Goal: Transaction & Acquisition: Purchase product/service

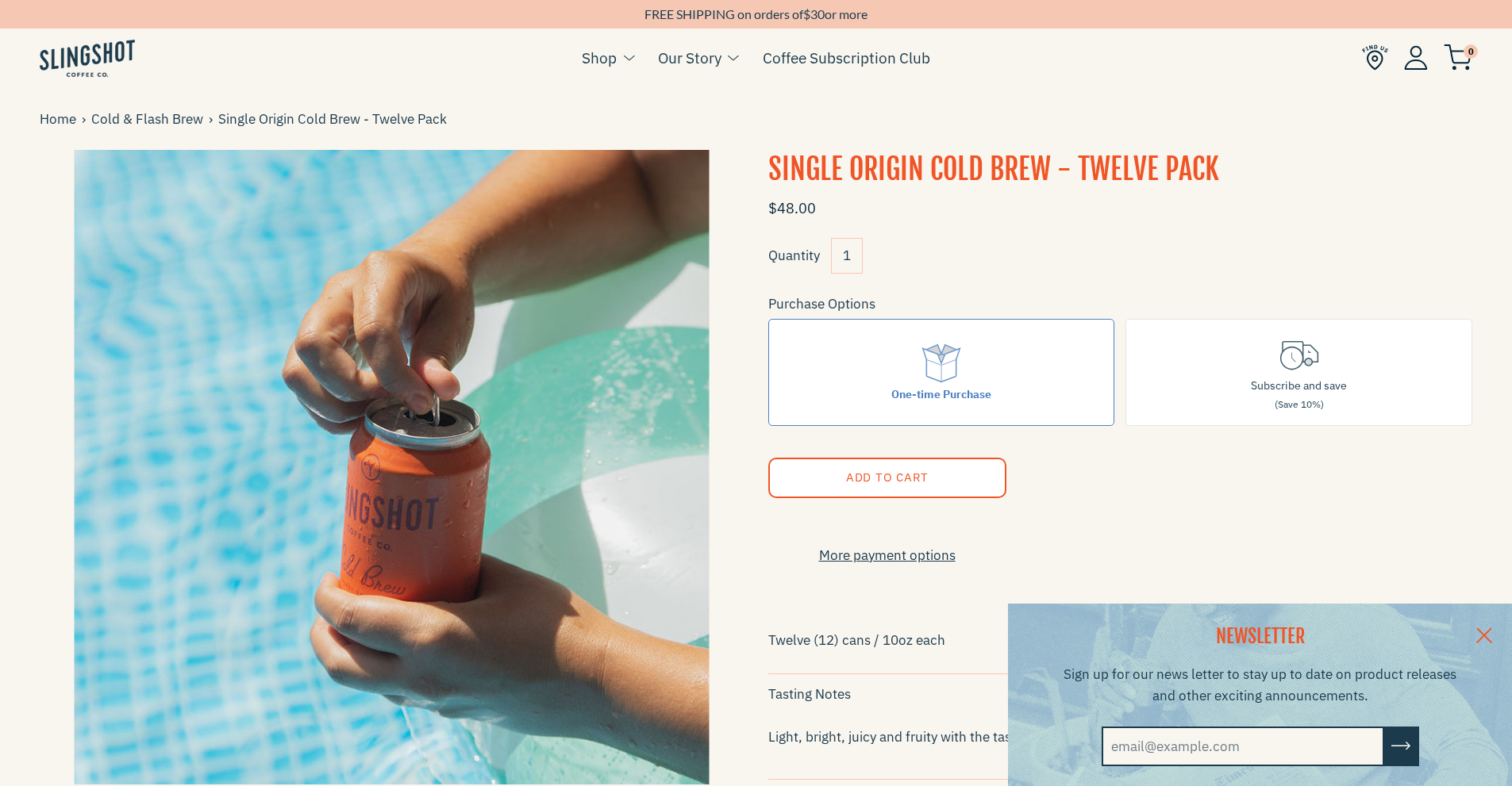
scroll to position [397, 0]
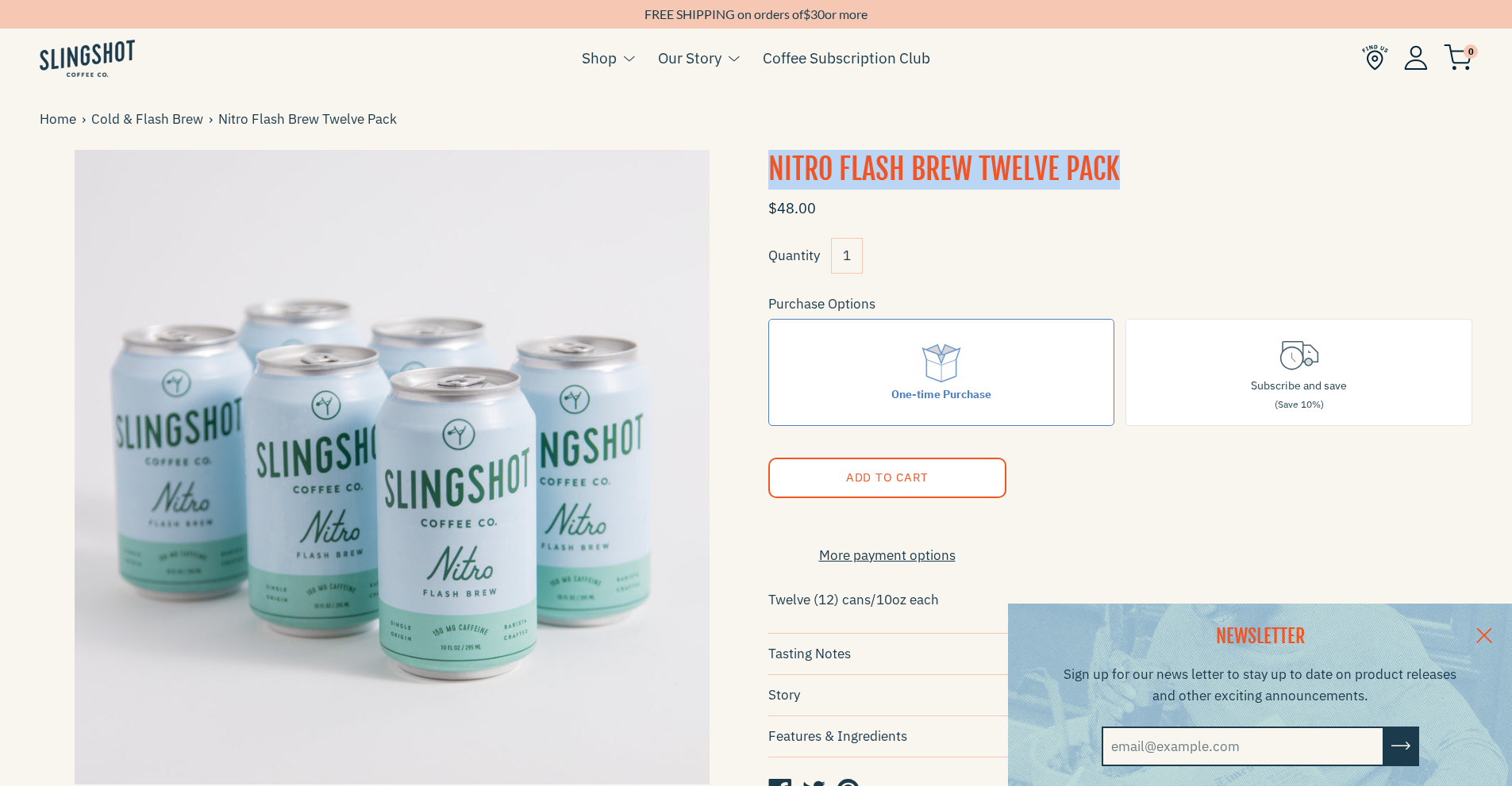
drag, startPoint x: 770, startPoint y: 167, endPoint x: 1130, endPoint y: 163, distance: 360.3
click at [1130, 163] on h1 "Nitro Flash Brew Twelve Pack" at bounding box center [1120, 170] width 705 height 40
copy h1 "Nitro Flash Brew Twelve Pack"
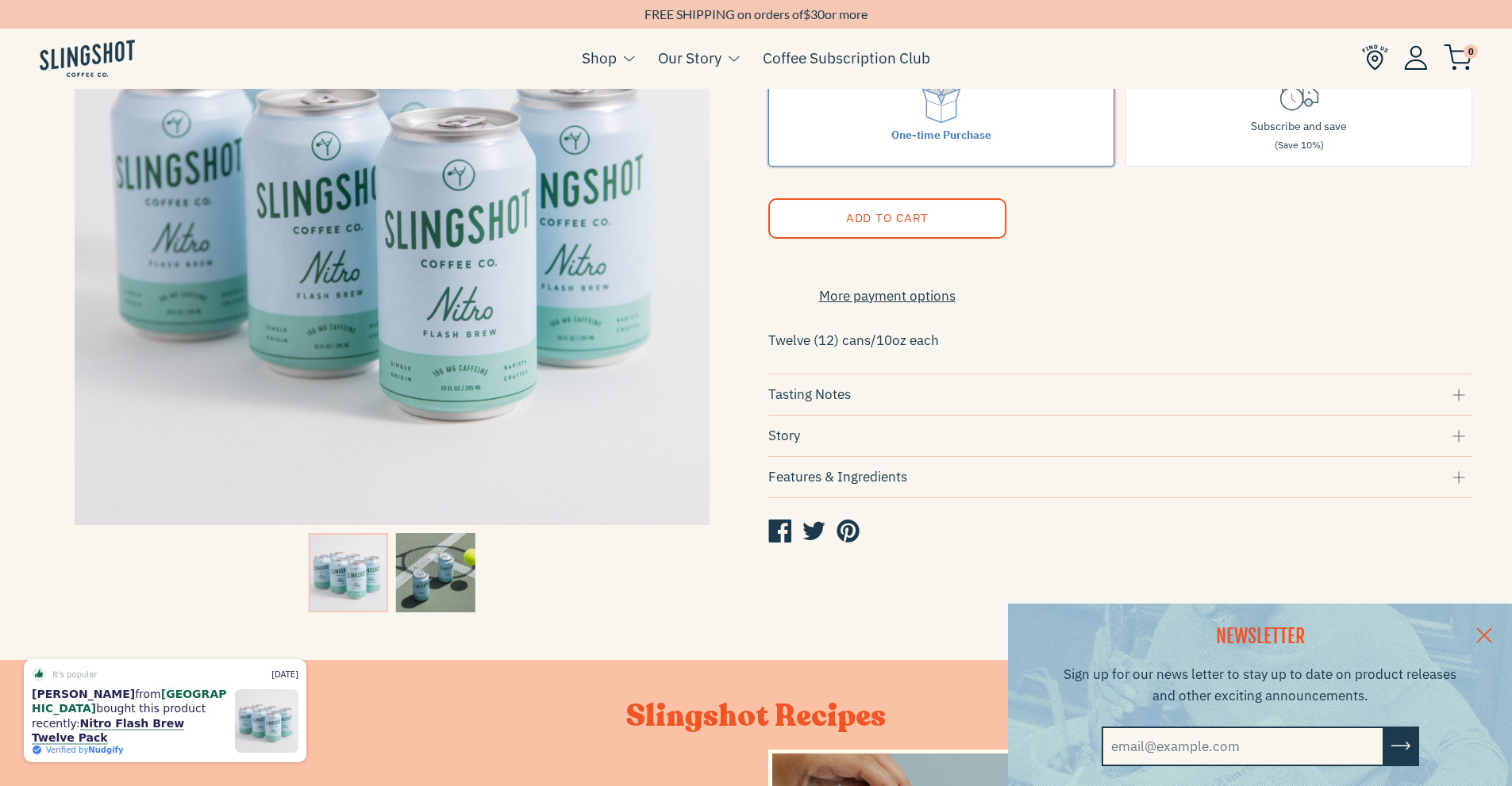
scroll to position [317, 0]
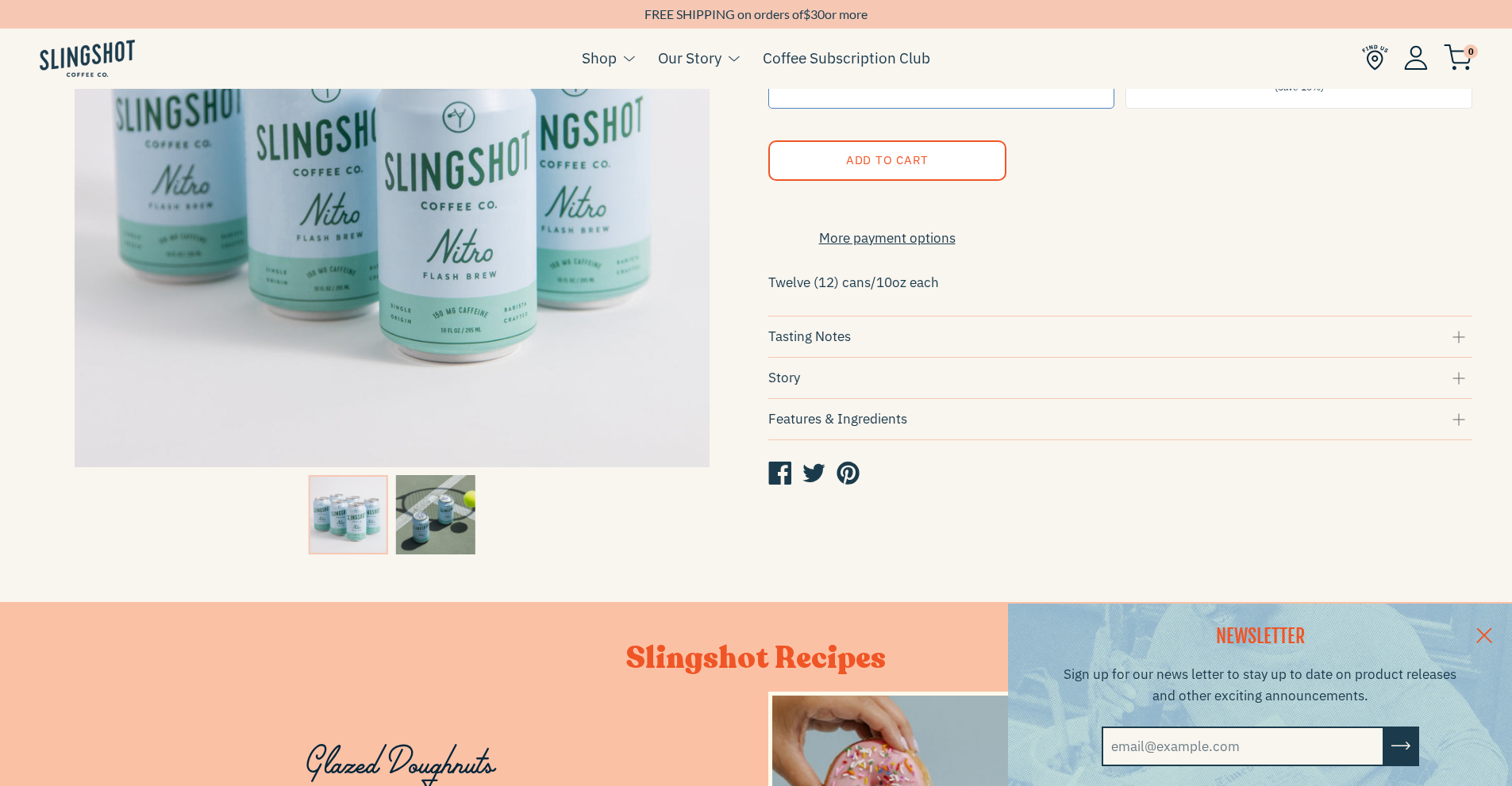
click at [855, 290] on p "Twelve (12) cans/10oz each" at bounding box center [1120, 282] width 705 height 27
drag, startPoint x: 769, startPoint y: 291, endPoint x: 959, endPoint y: 296, distance: 190.5
click at [959, 296] on p "Twelve (12) cans/10oz each" at bounding box center [1120, 282] width 705 height 27
copy p "Twelve (12) cans/10oz each"
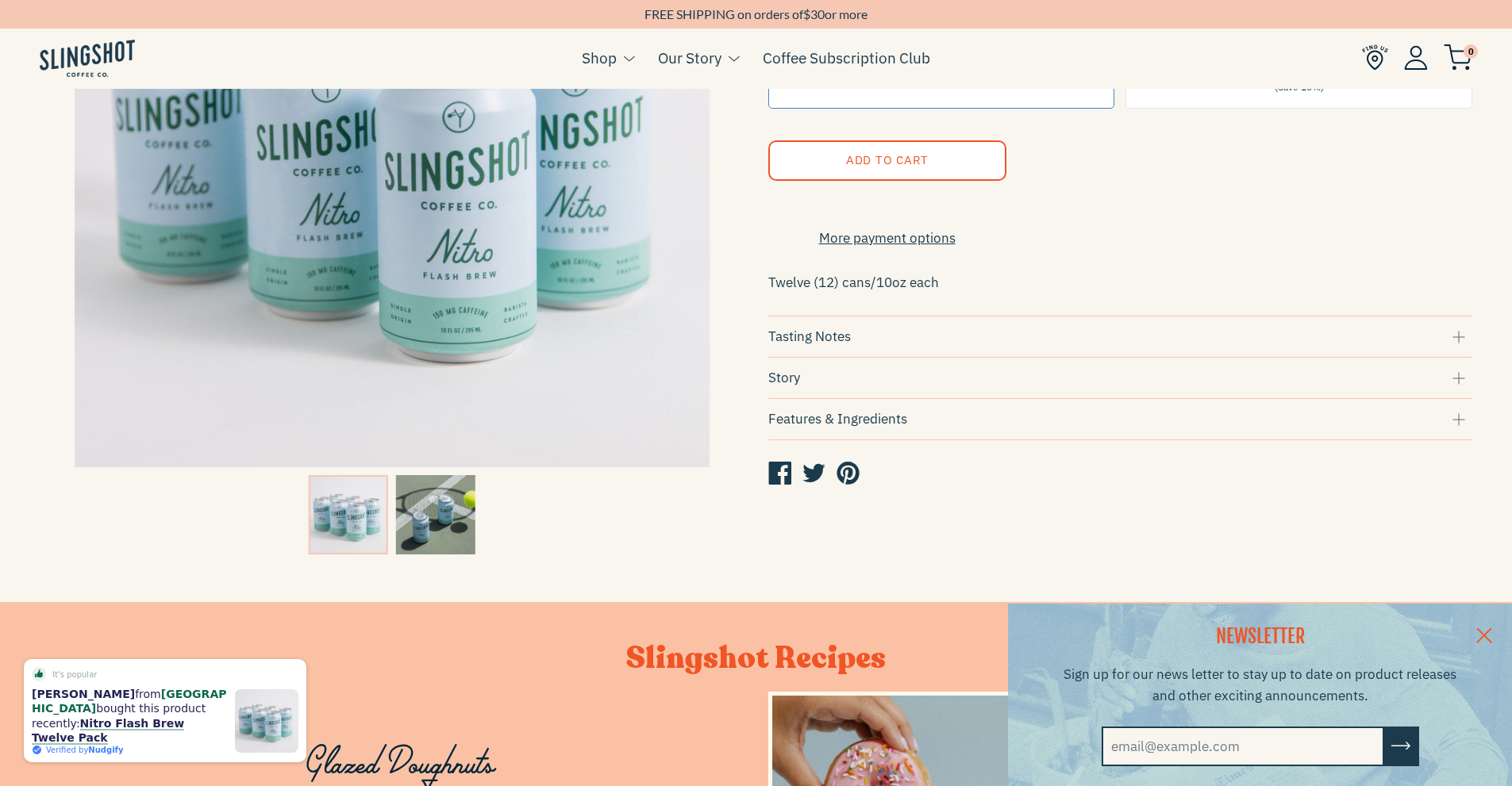
click at [836, 344] on div "Tasting Notes" at bounding box center [1120, 336] width 705 height 21
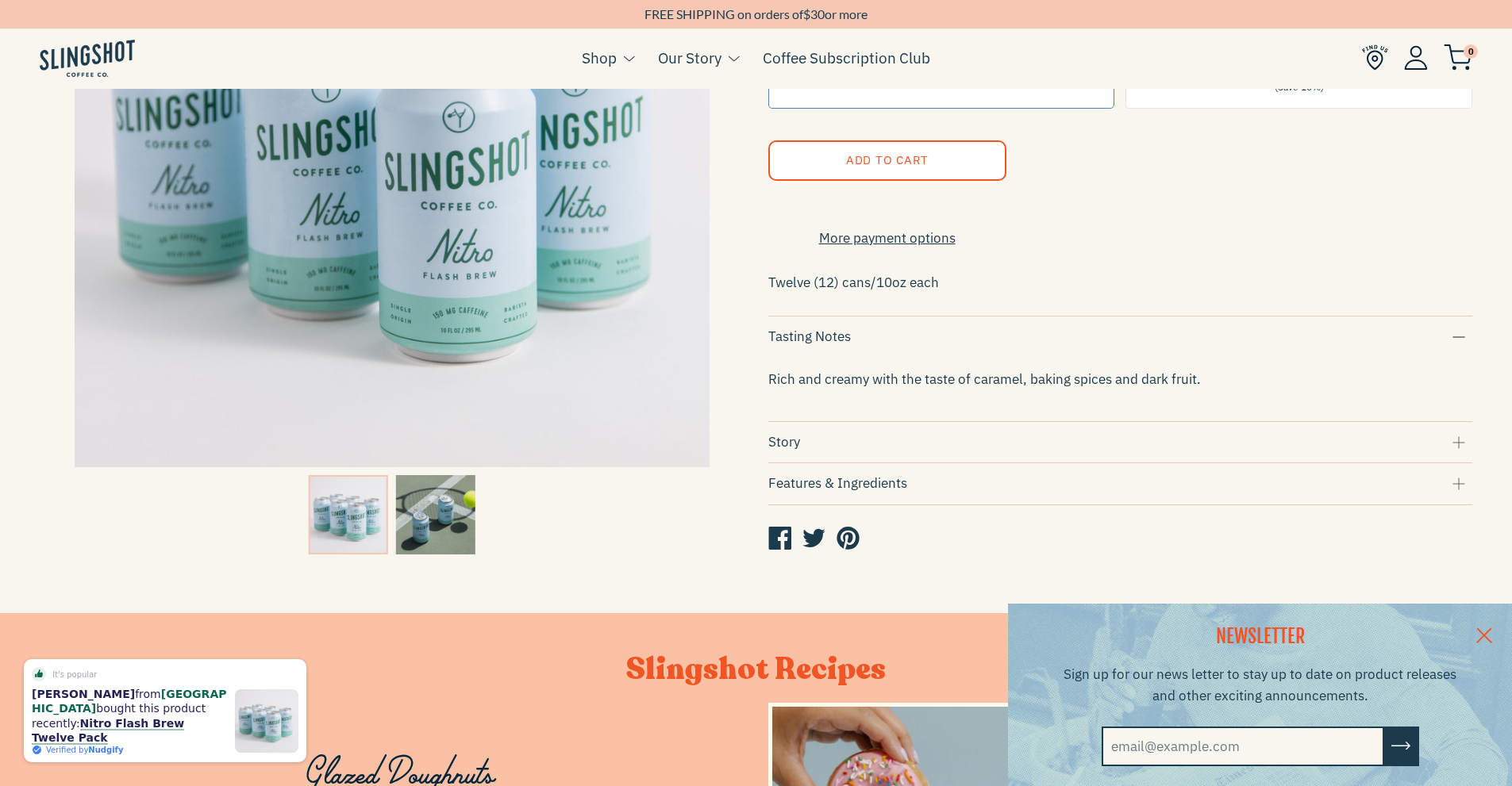
drag, startPoint x: 764, startPoint y: 344, endPoint x: 1207, endPoint y: 405, distance: 447.0
click at [1207, 405] on div "Nitro Flash Brew Twelve Pack $48.00 Quantity 1 Purchase Options One-time Purcha…" at bounding box center [1108, 203] width 728 height 741
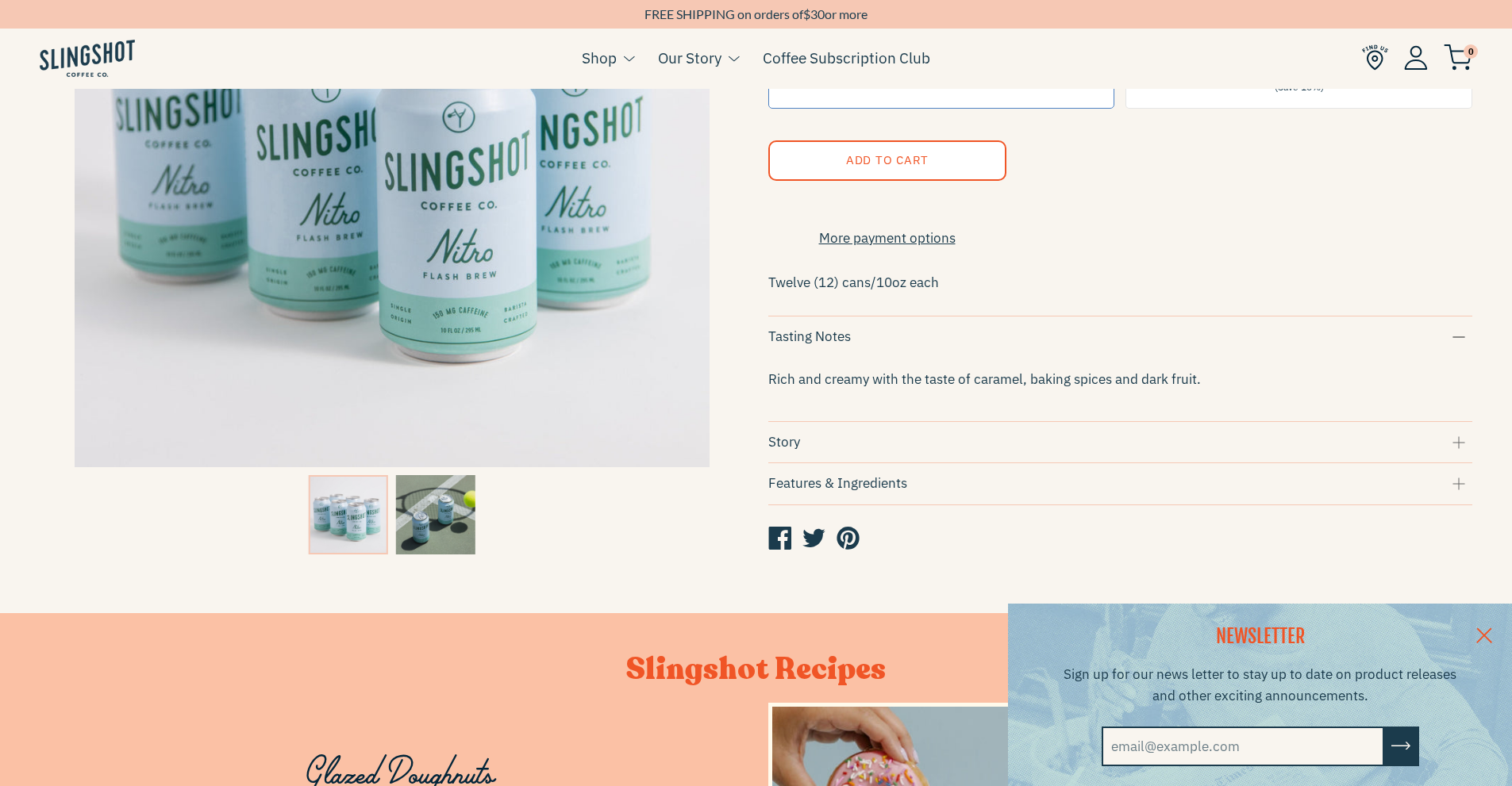
copy div "Tasting Notes Rich and creamy with the taste of caramel, baking spices and dark…"
click at [788, 449] on div "Story" at bounding box center [1120, 442] width 705 height 21
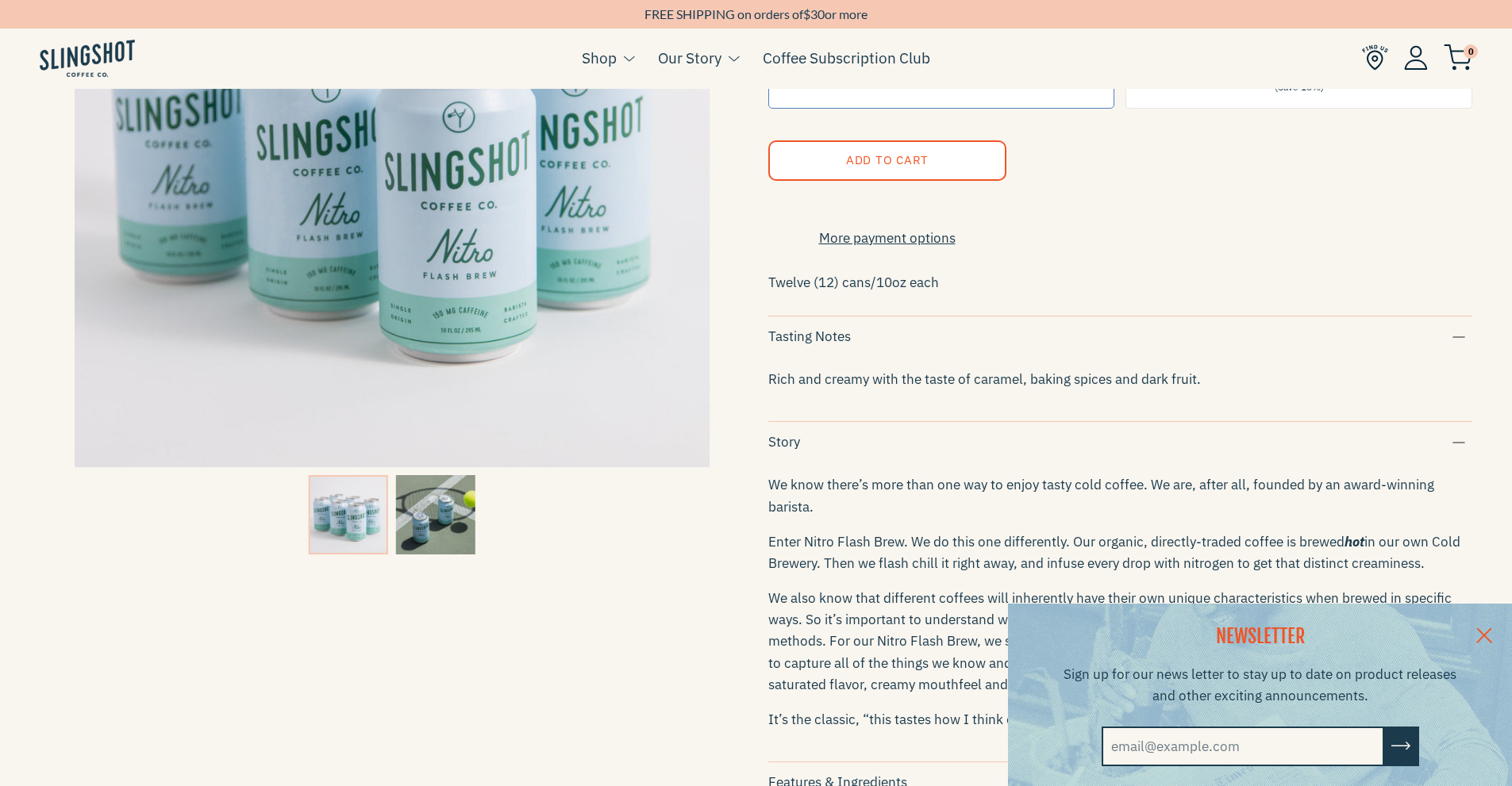
click at [788, 449] on div "Story" at bounding box center [1120, 442] width 705 height 21
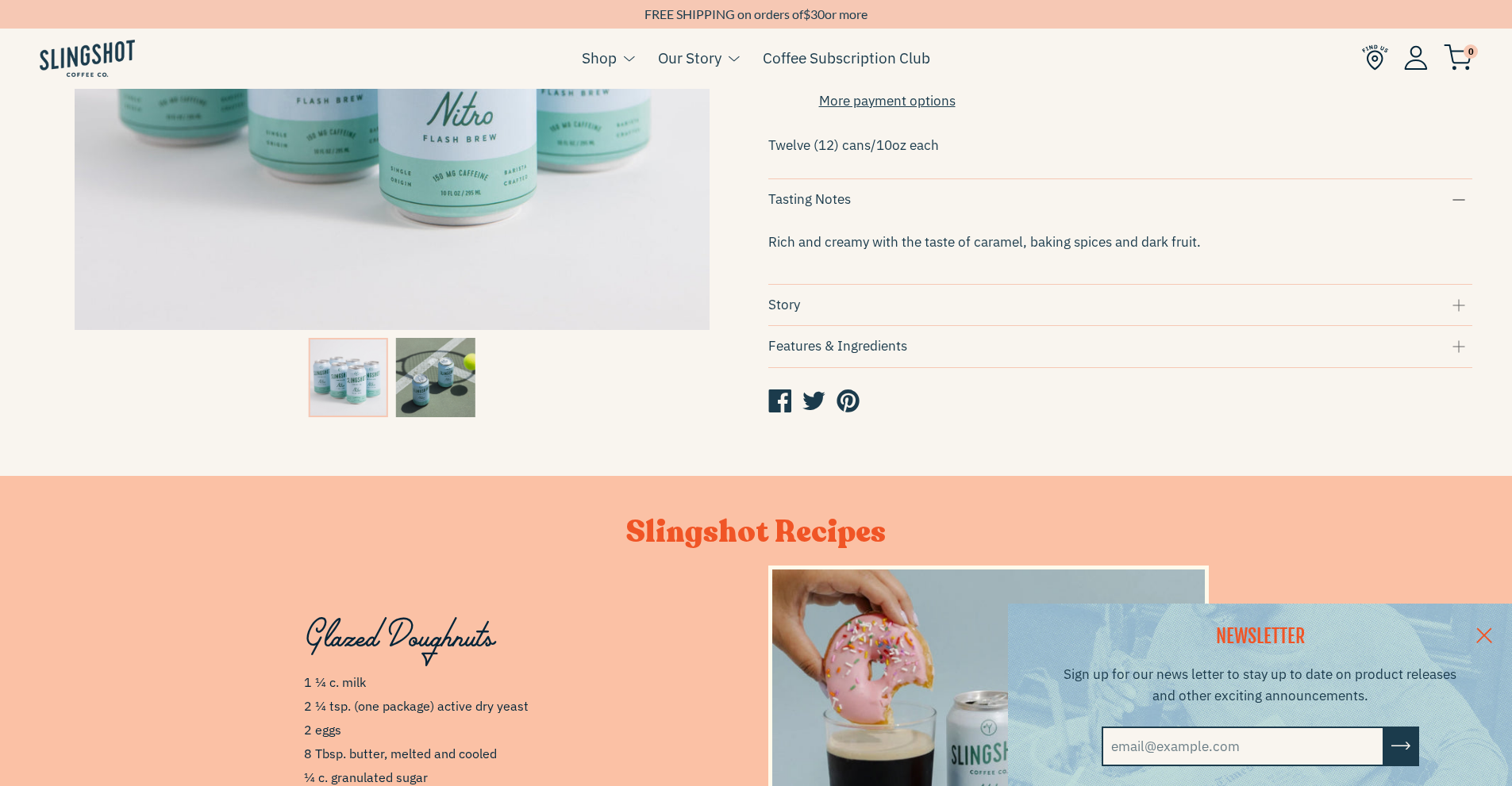
scroll to position [476, 0]
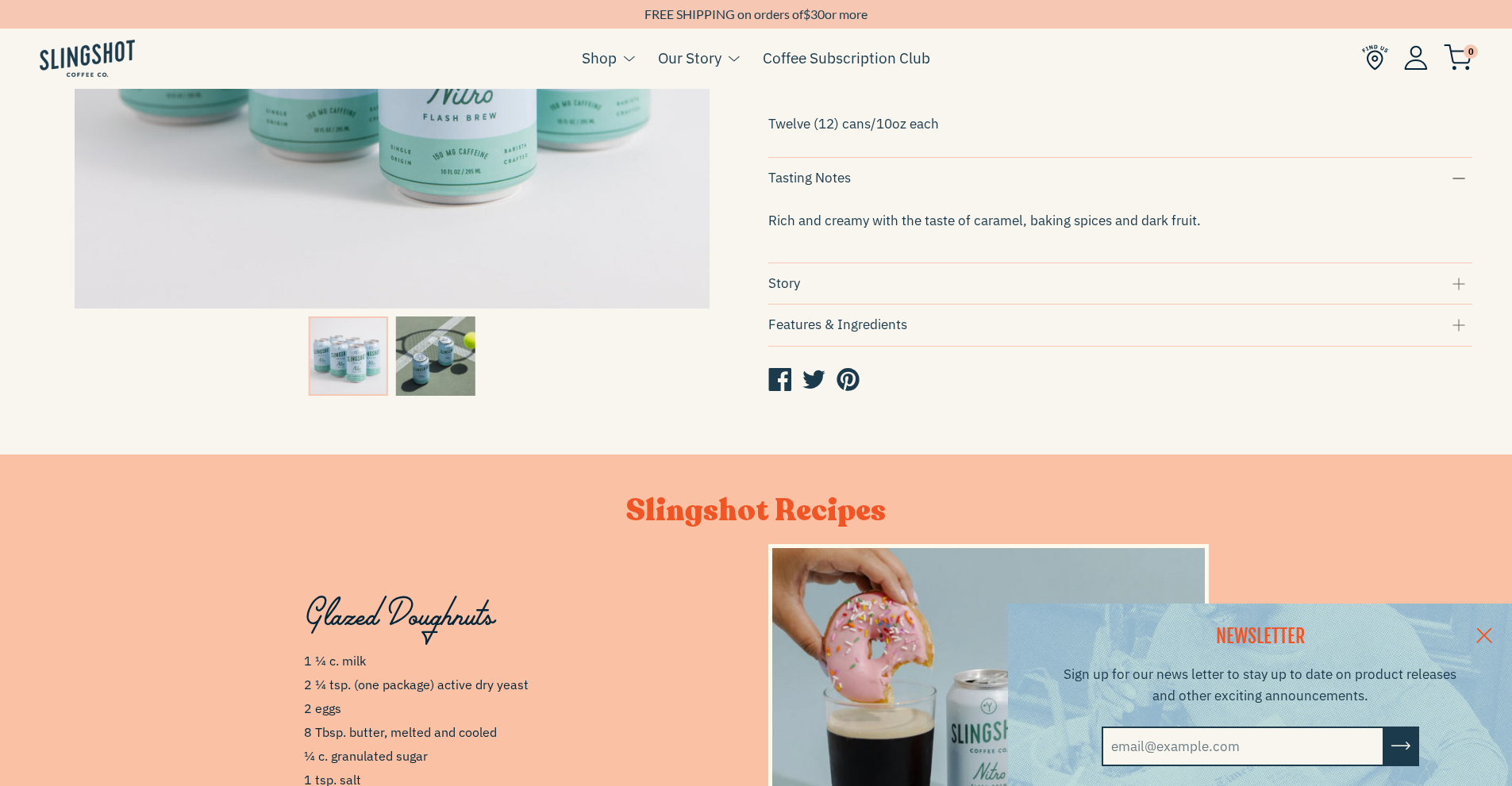
click at [824, 334] on div "Features & Ingredients" at bounding box center [1120, 324] width 705 height 21
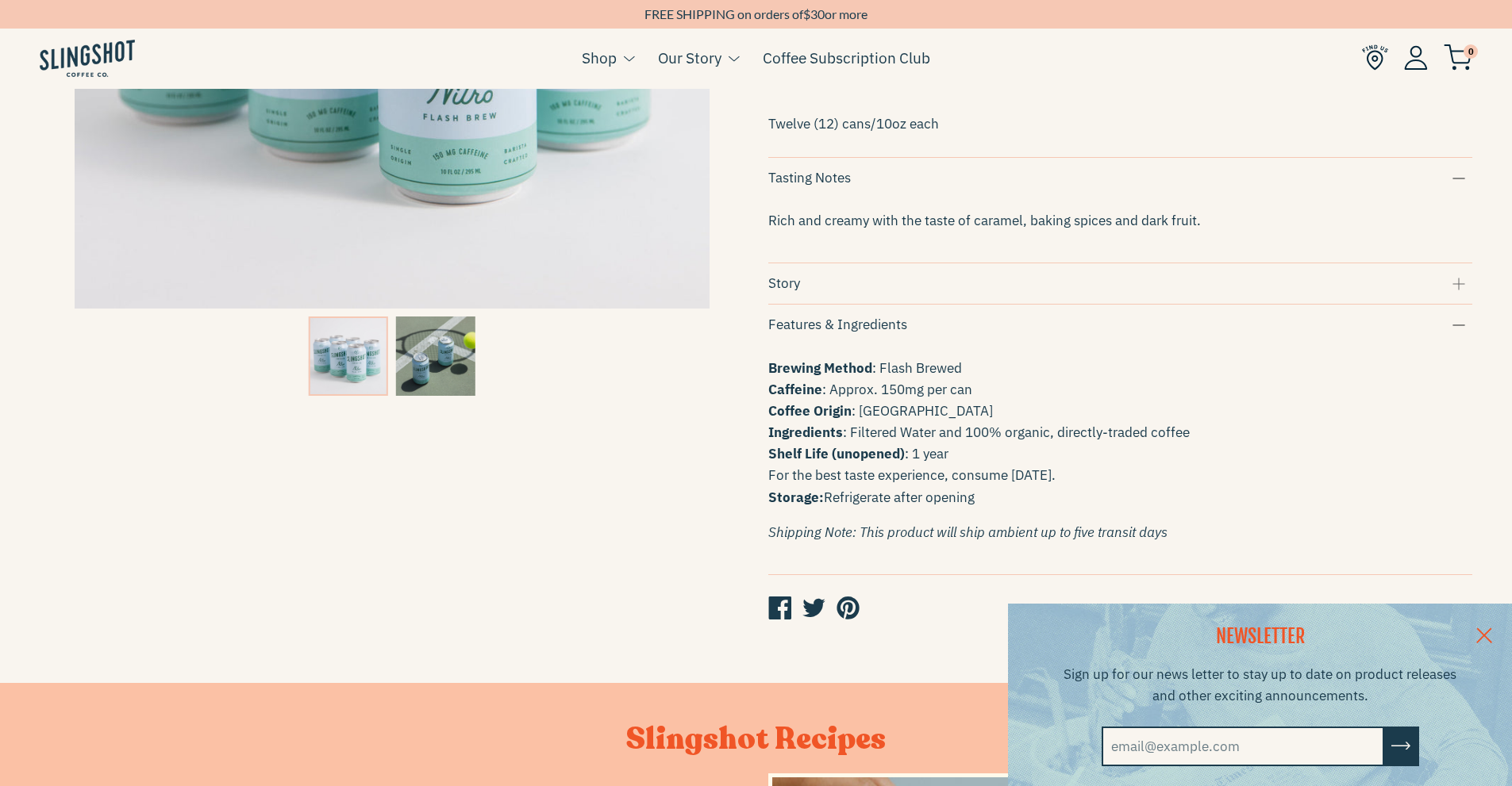
drag, startPoint x: 765, startPoint y: 336, endPoint x: 1016, endPoint y: 502, distance: 301.3
click at [1016, 502] on div "Nitro Flash Brew Twelve Pack $48.00 Quantity 1 Purchase Options One-time Purcha…" at bounding box center [1108, 159] width 728 height 970
copy div "Features & Ingredients Brewing Method : Flash Brewed Caffeine : Approx. 150mg p…"
